Goal: Task Accomplishment & Management: Manage account settings

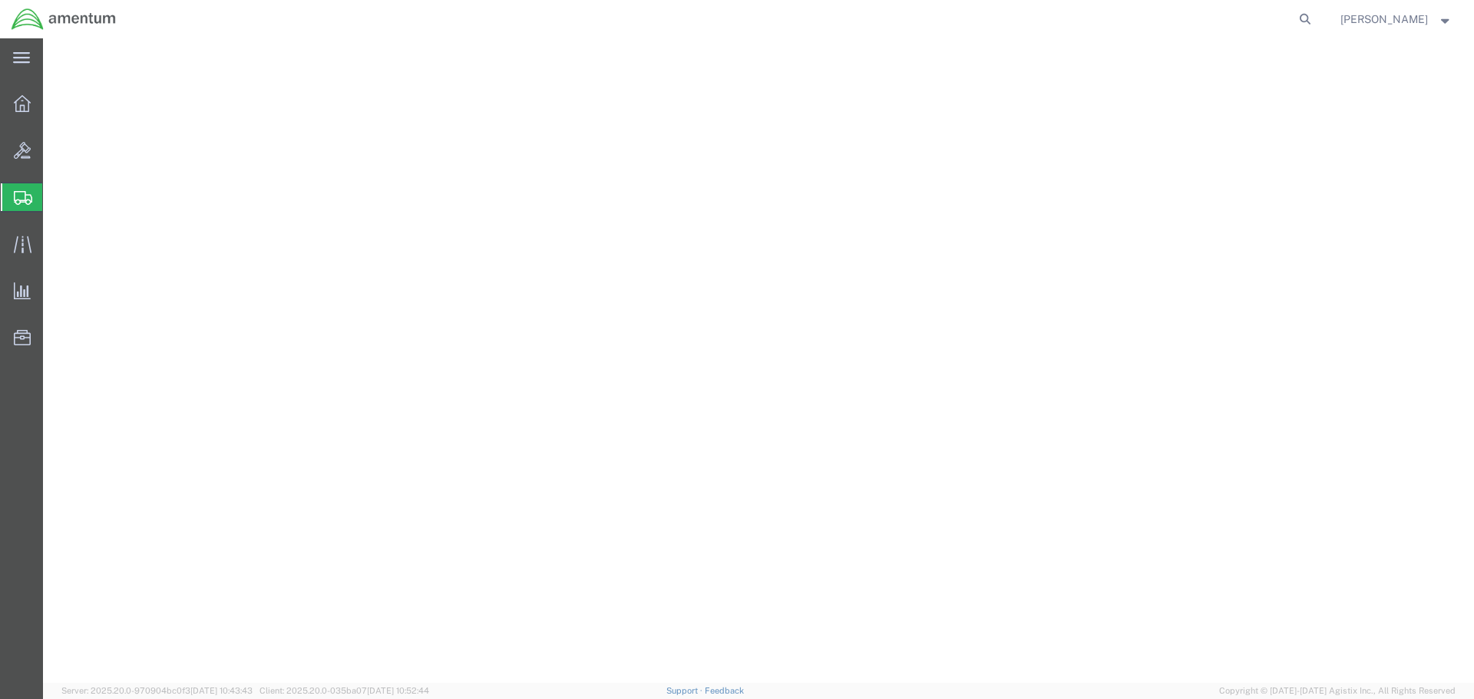
select select
select select "53953"
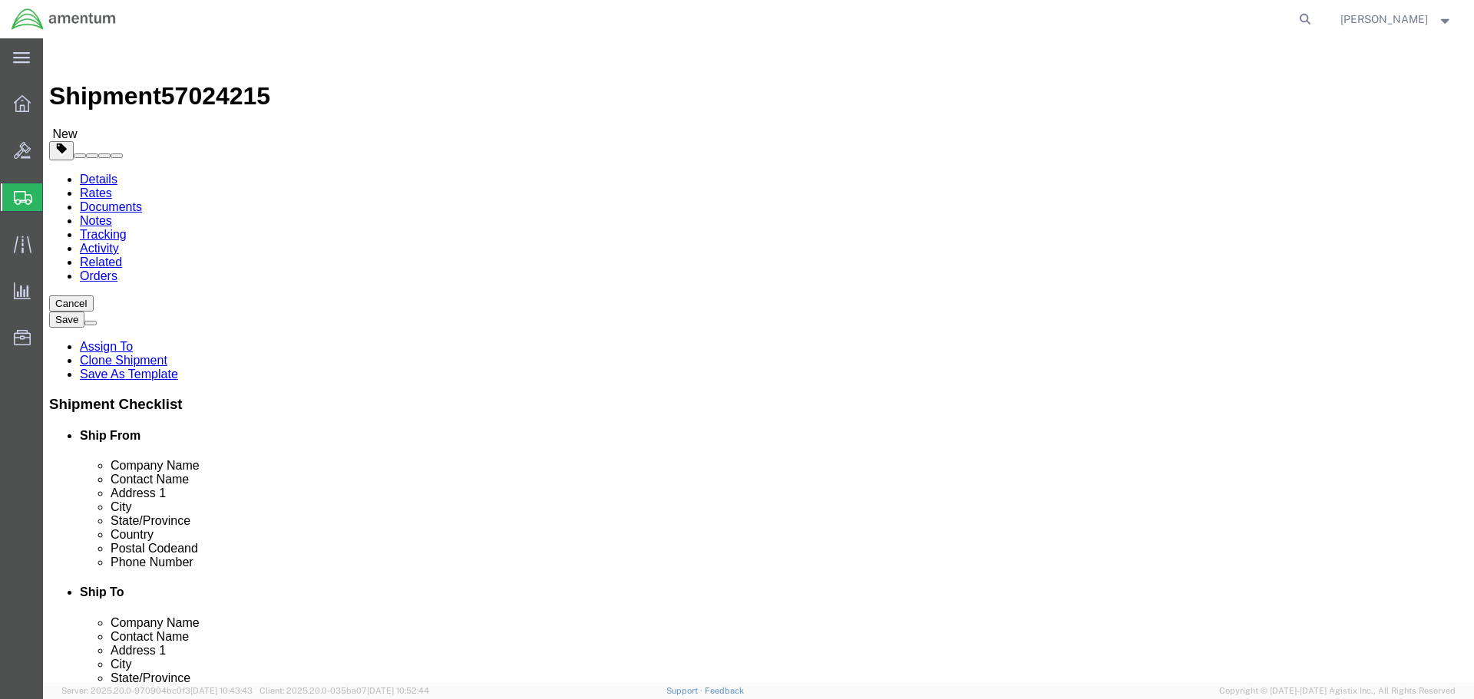
click at [0, 0] on span "Shipment Manager" at bounding box center [0, 0] width 0 height 0
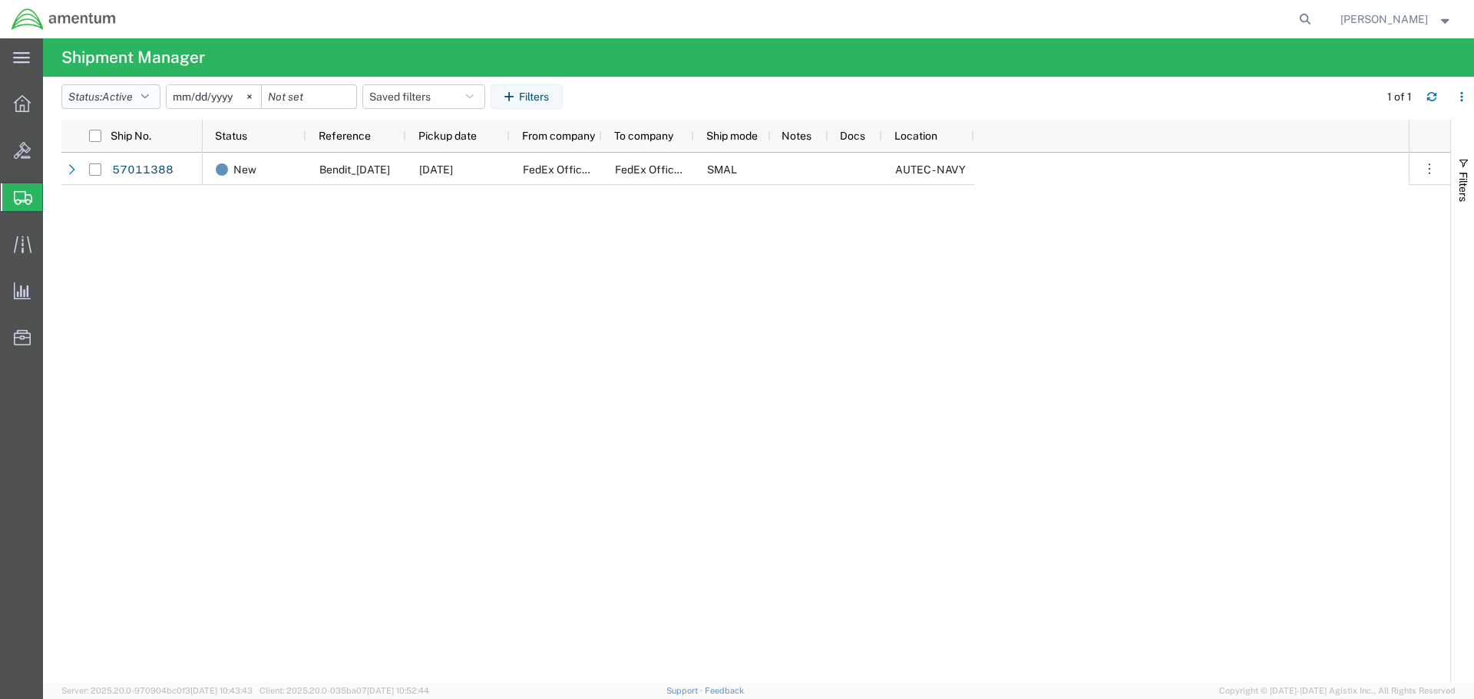
click at [132, 102] on span "Active" at bounding box center [117, 97] width 31 height 12
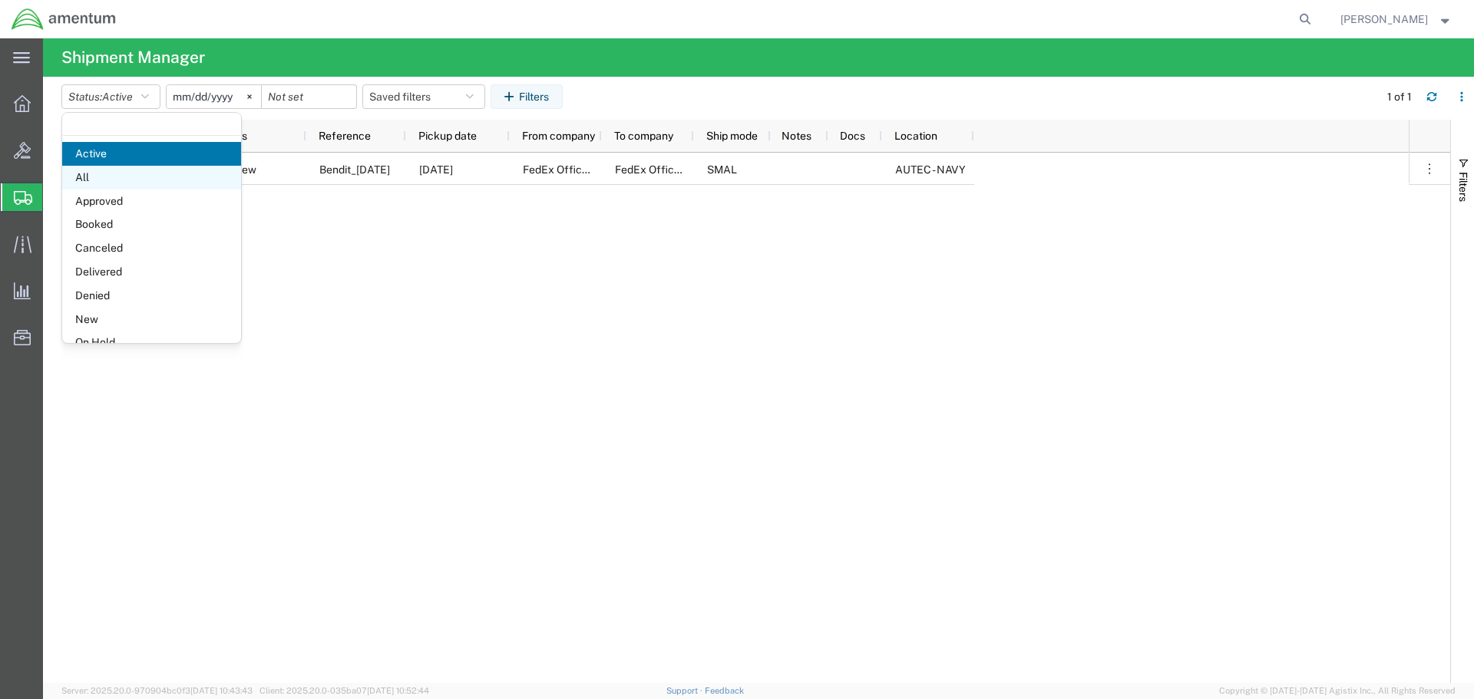
click at [116, 183] on span "All" at bounding box center [151, 178] width 179 height 24
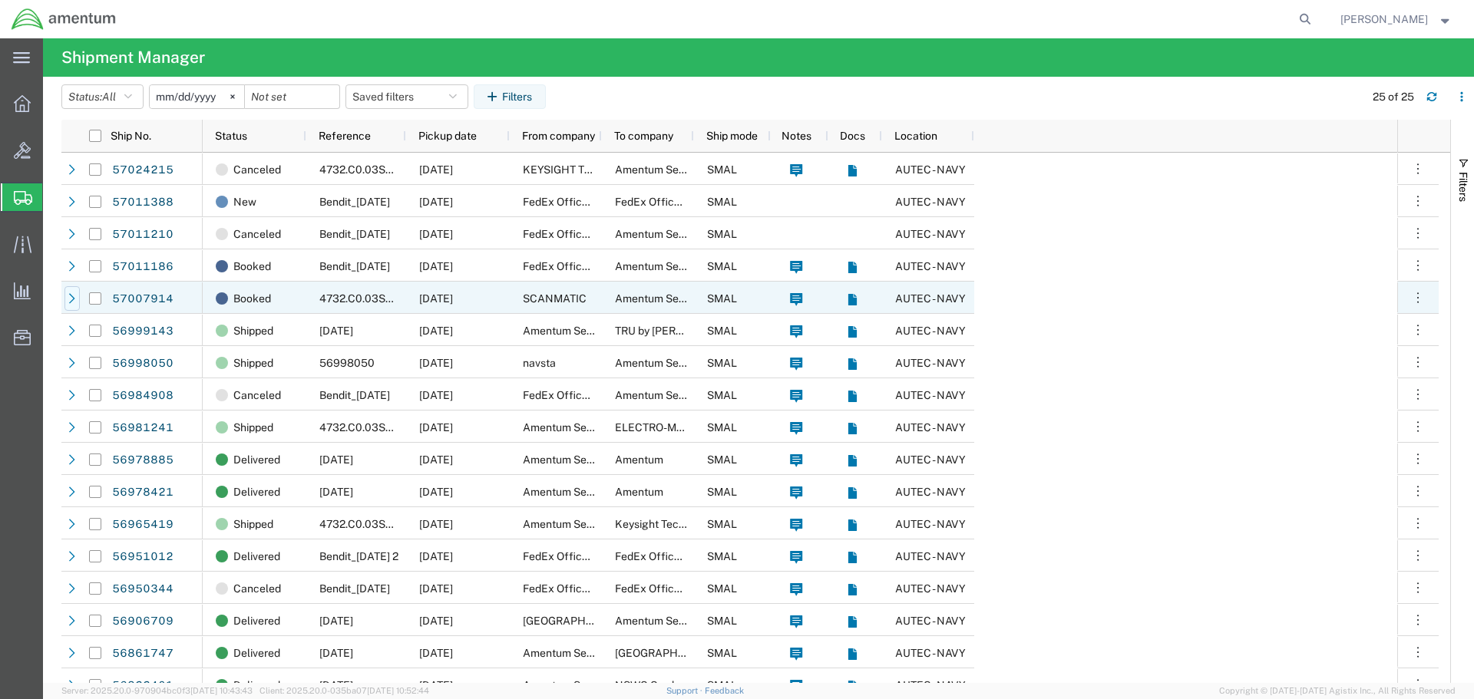
click at [66, 301] on div at bounding box center [71, 298] width 15 height 25
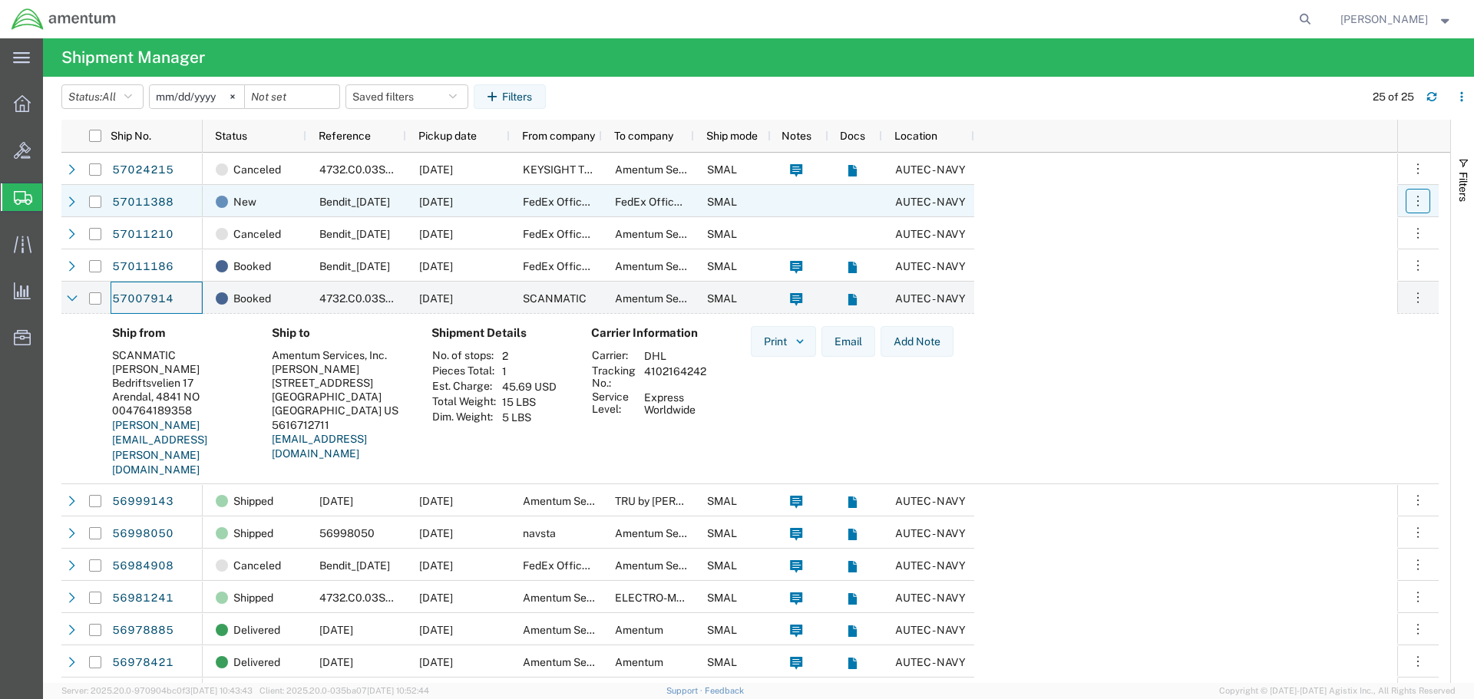
click at [1419, 211] on button "button" at bounding box center [1418, 201] width 25 height 25
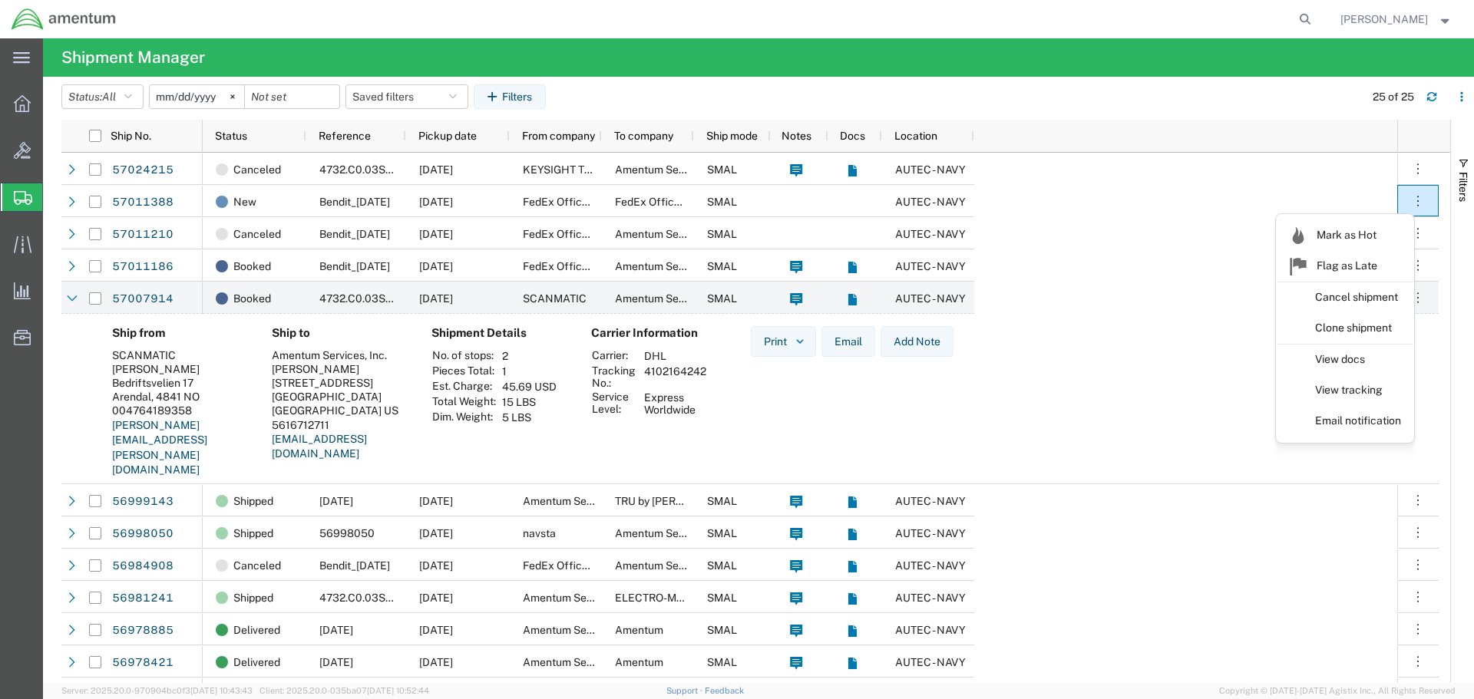
click at [1066, 88] on agx-table-filter-chips "Status: All Active All Approved Booked Canceled Delivered Denied New On Hold Pe…" at bounding box center [708, 101] width 1295 height 35
click at [1413, 286] on button "button" at bounding box center [1418, 298] width 25 height 25
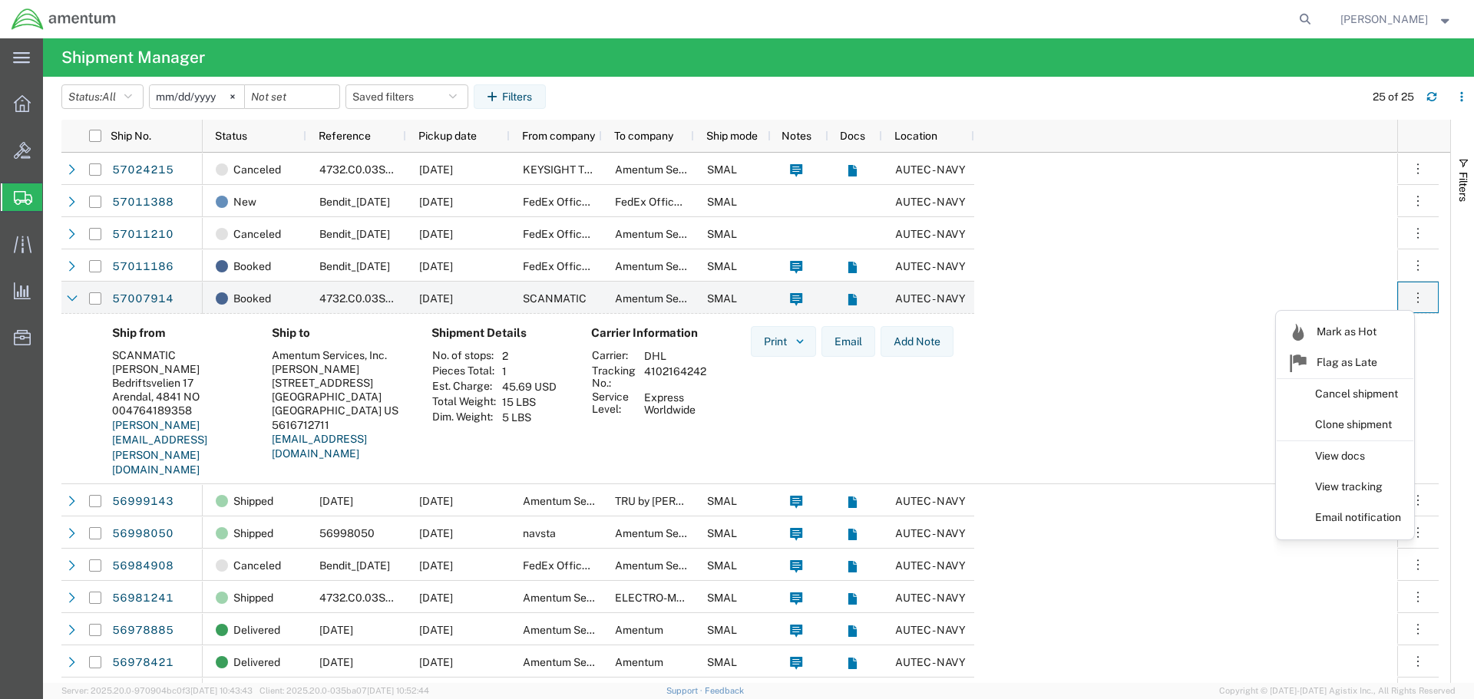
click at [1027, 59] on agx-page-header "Shipment Manager" at bounding box center [758, 57] width 1431 height 38
